Goal: Transaction & Acquisition: Book appointment/travel/reservation

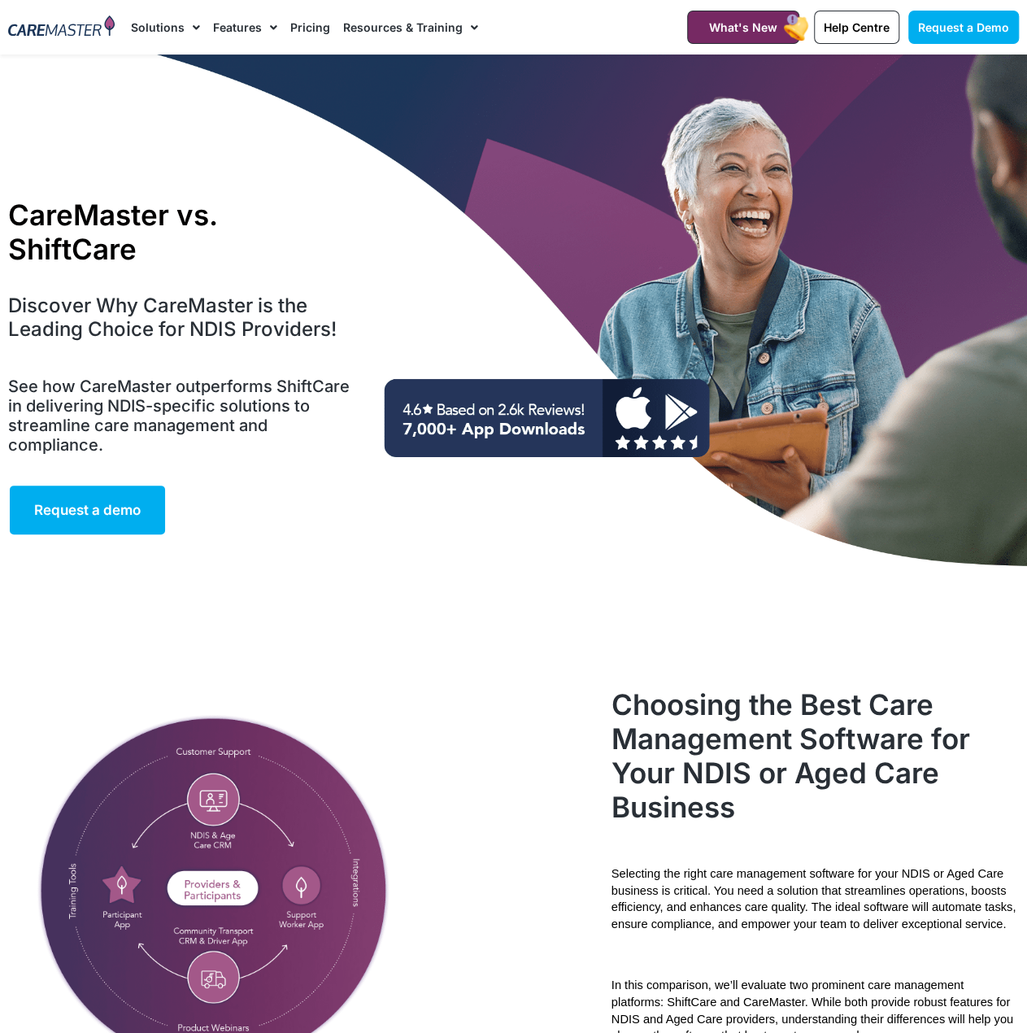
click at [310, 21] on link "Pricing" at bounding box center [310, 27] width 40 height 54
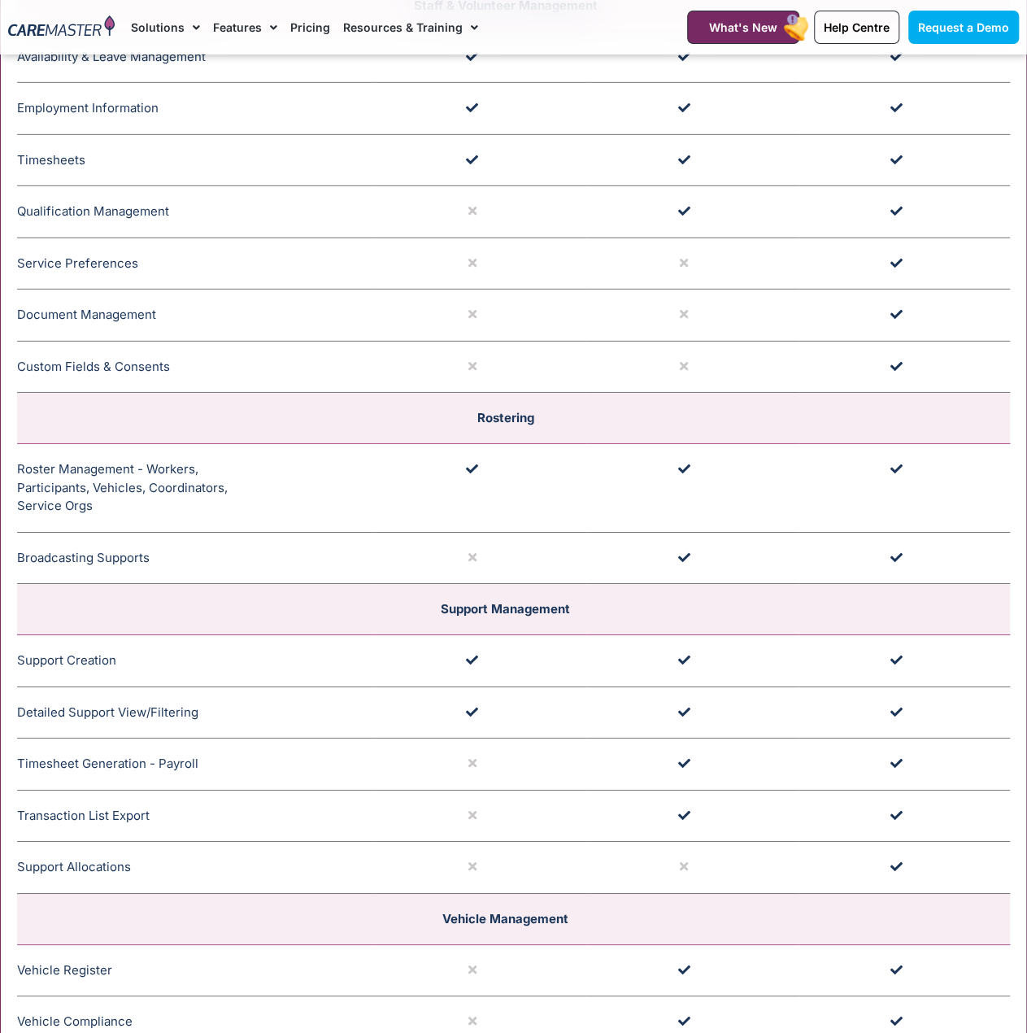
scroll to position [2765, 0]
